Goal: Information Seeking & Learning: Find specific fact

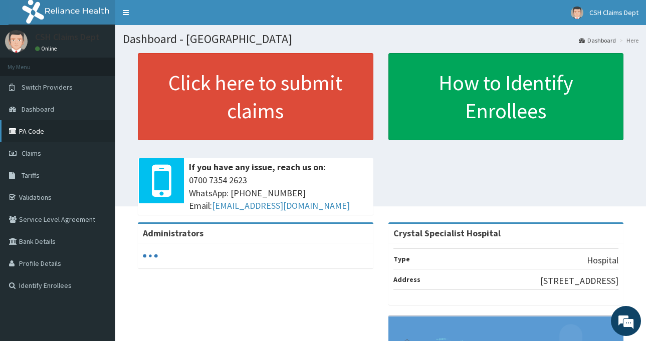
click at [53, 133] on link "PA Code" at bounding box center [57, 131] width 115 height 22
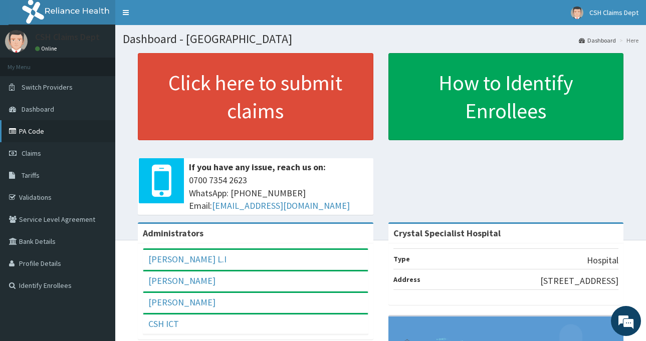
click at [35, 132] on link "PA Code" at bounding box center [57, 131] width 115 height 22
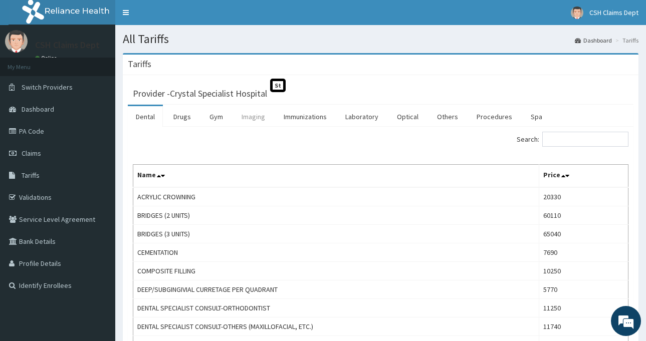
click at [249, 114] on link "Imaging" at bounding box center [254, 116] width 40 height 21
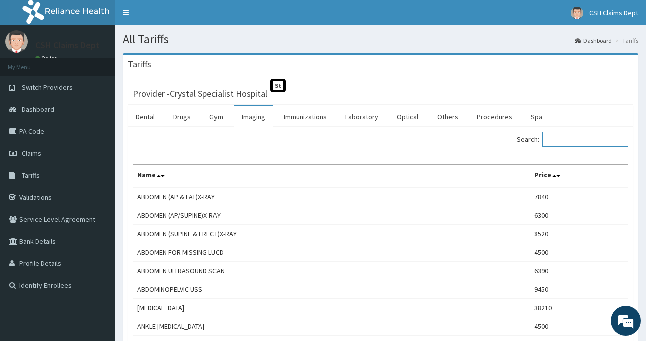
click at [566, 140] on input "Search:" at bounding box center [585, 139] width 86 height 15
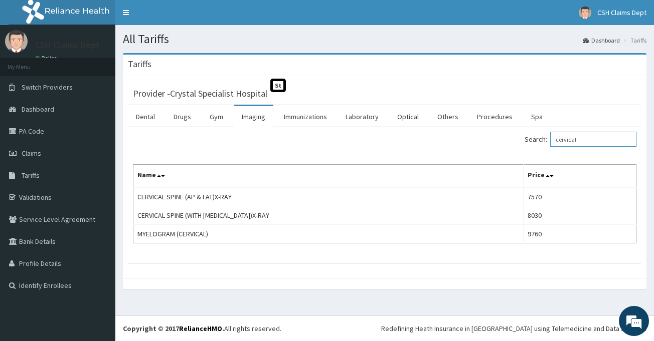
drag, startPoint x: 583, startPoint y: 142, endPoint x: 531, endPoint y: 144, distance: 52.2
click at [533, 143] on label "Search: cervical" at bounding box center [580, 139] width 112 height 15
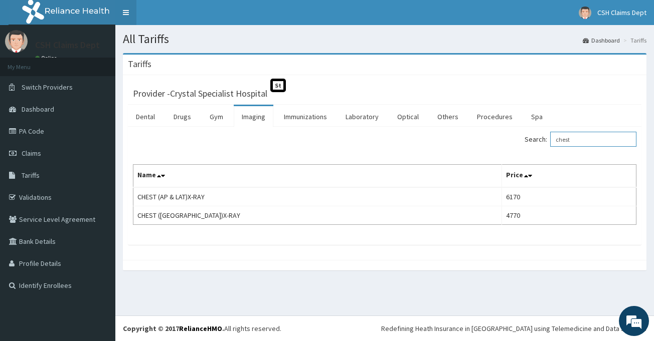
type input "chest"
click at [358, 116] on link "Laboratory" at bounding box center [361, 116] width 49 height 21
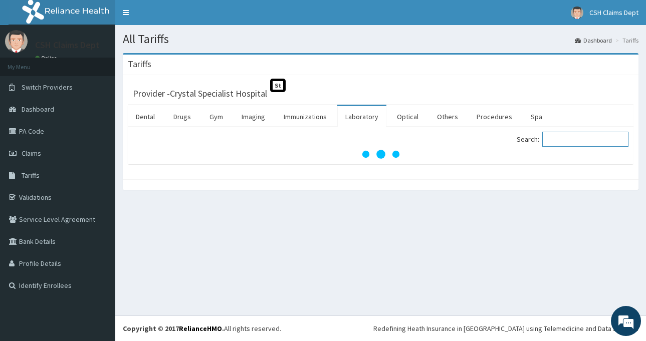
click at [566, 139] on input "Search:" at bounding box center [585, 139] width 86 height 15
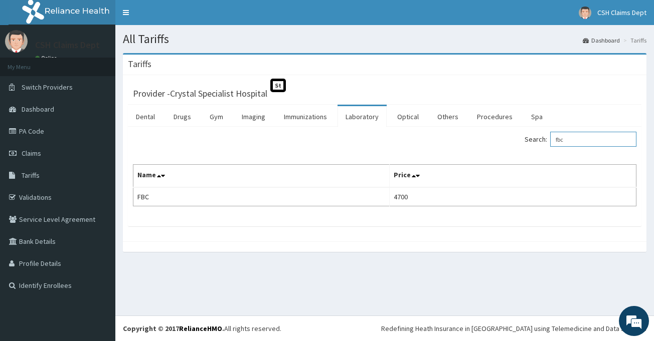
type input "fbc"
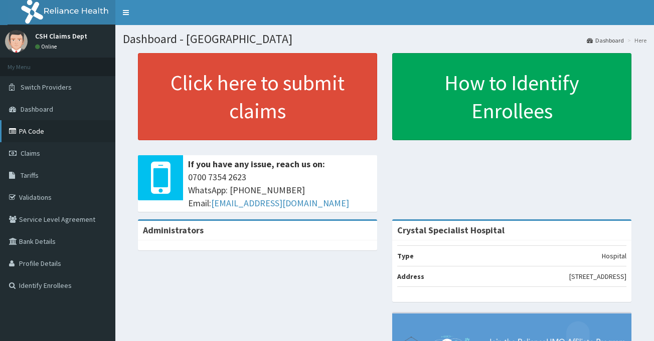
drag, startPoint x: 0, startPoint y: 0, endPoint x: 40, endPoint y: 130, distance: 136.2
click at [40, 130] on link "PA Code" at bounding box center [57, 131] width 115 height 22
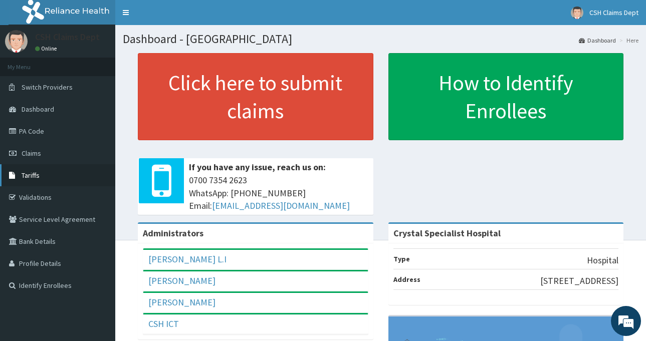
click at [28, 180] on link "Tariffs" at bounding box center [57, 175] width 115 height 22
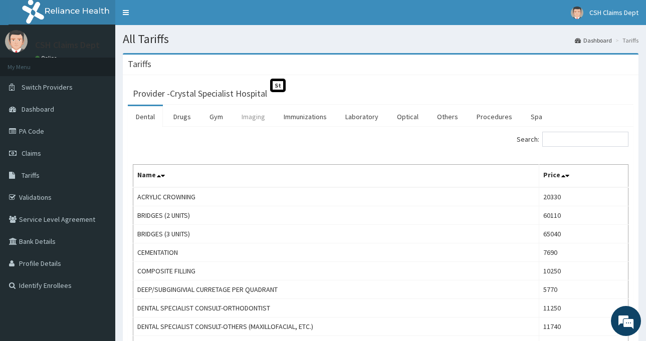
click at [260, 122] on link "Imaging" at bounding box center [254, 116] width 40 height 21
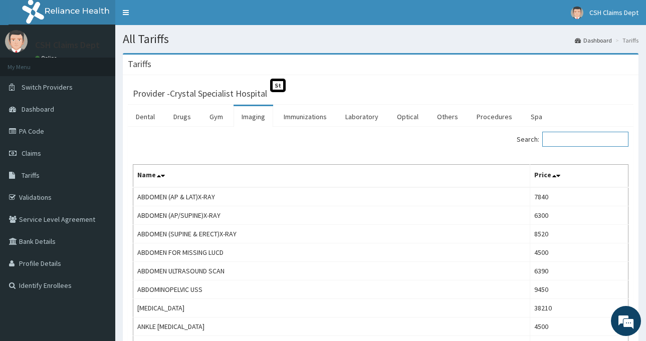
click at [564, 141] on input "Search:" at bounding box center [585, 139] width 86 height 15
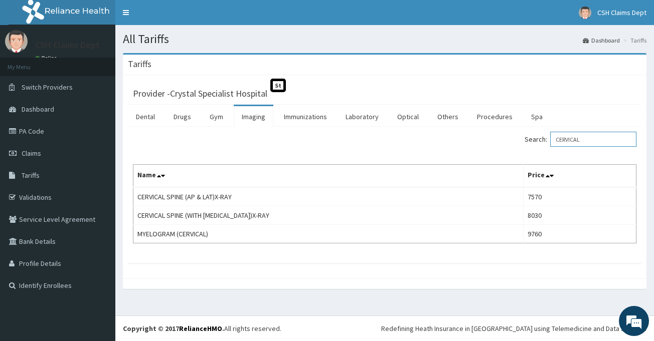
type input "CERVICAL"
click at [352, 116] on link "Laboratory" at bounding box center [361, 116] width 49 height 21
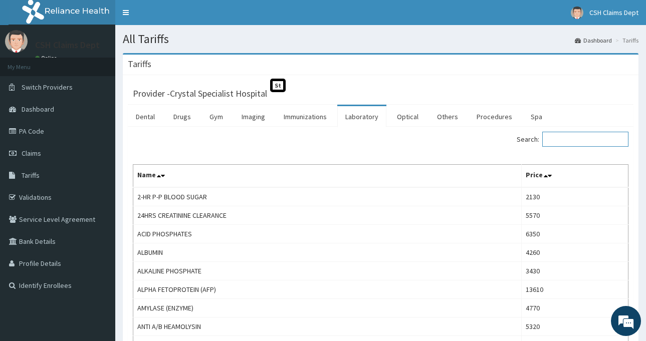
click at [572, 143] on input "Search:" at bounding box center [585, 139] width 86 height 15
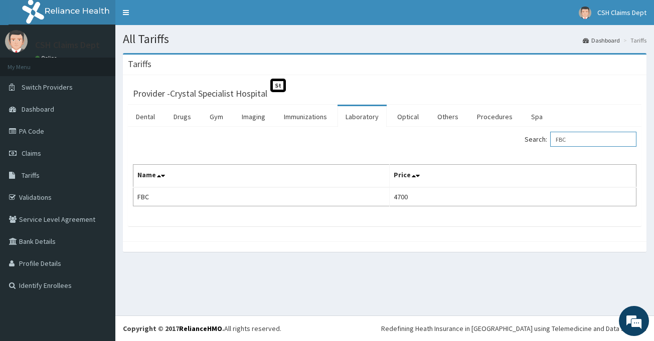
type input "FBC"
click at [190, 113] on link "Drugs" at bounding box center [182, 116] width 34 height 21
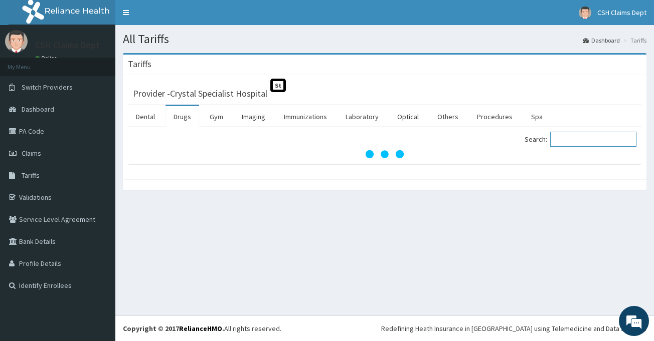
click at [566, 143] on input "Search:" at bounding box center [593, 139] width 86 height 15
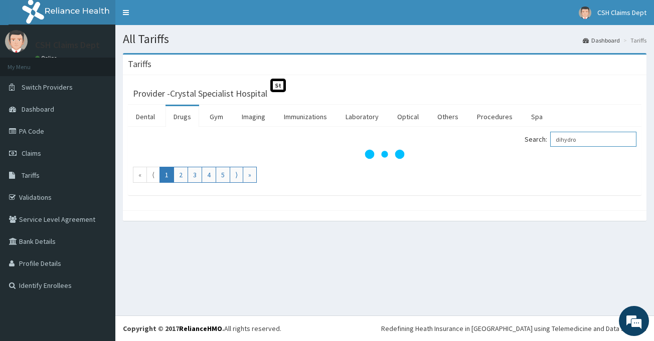
type input "dihydro"
